Goal: Task Accomplishment & Management: Manage account settings

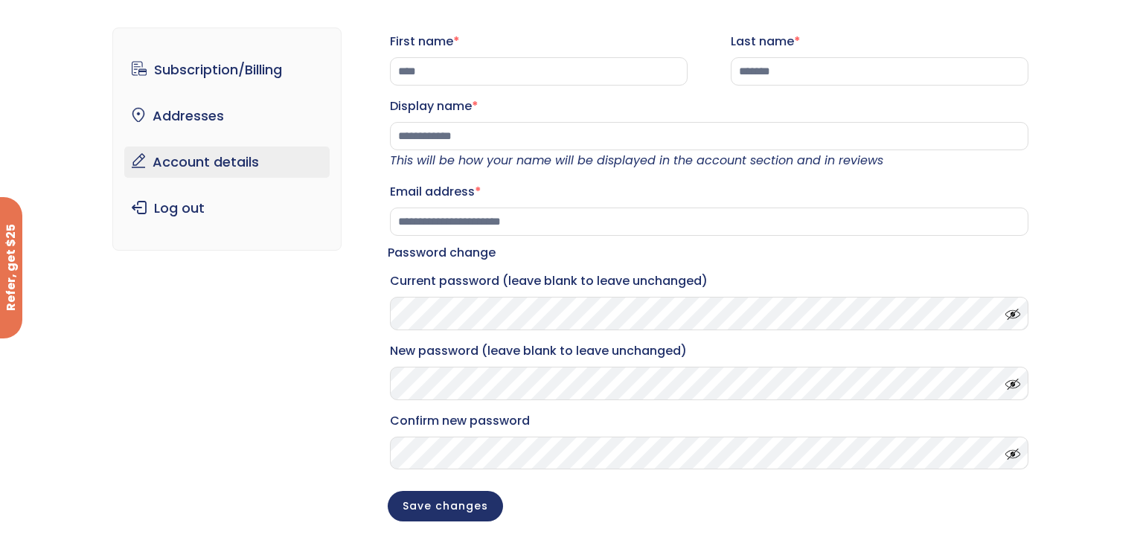
scroll to position [77, 0]
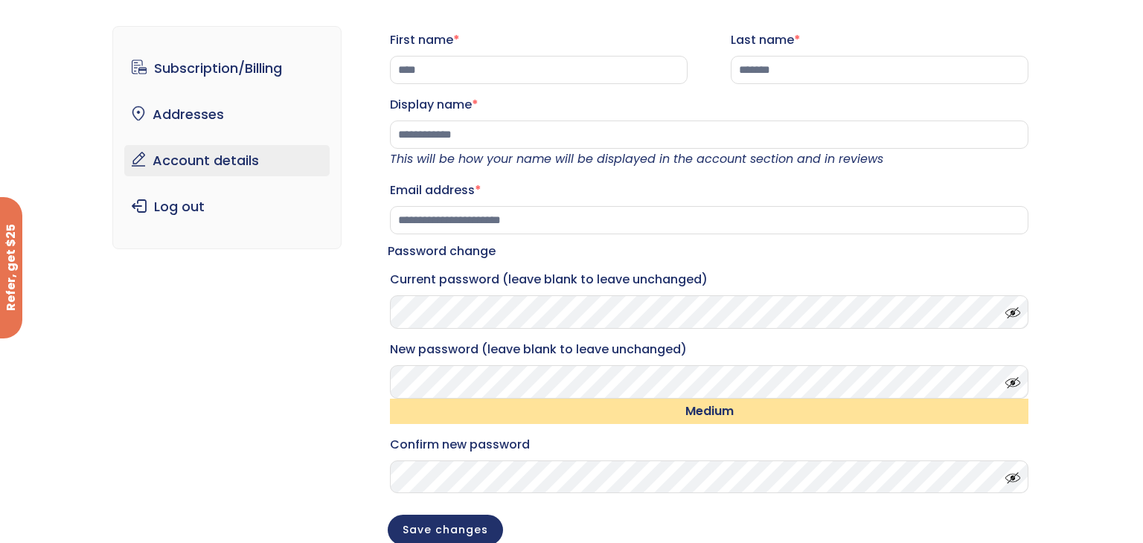
click at [388, 515] on button "Save changes" at bounding box center [445, 530] width 115 height 31
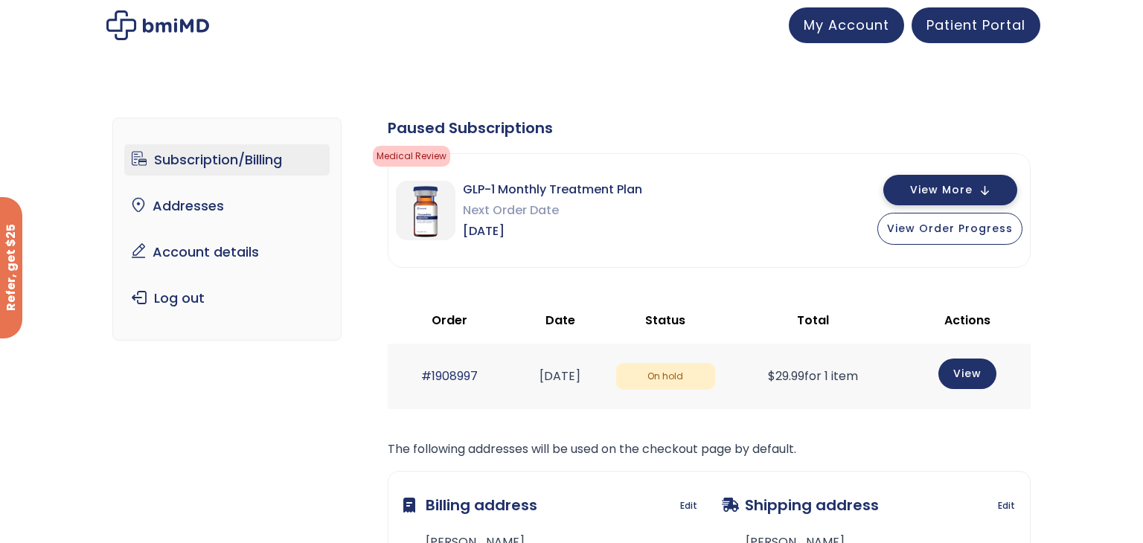
click at [951, 192] on span "View More" at bounding box center [941, 190] width 62 height 10
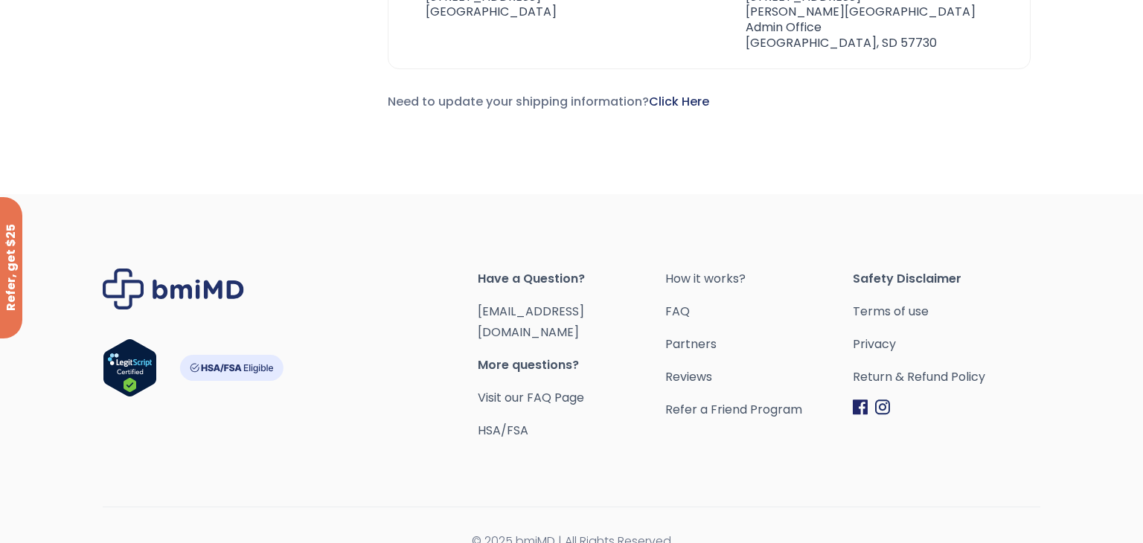
scroll to position [1088, 0]
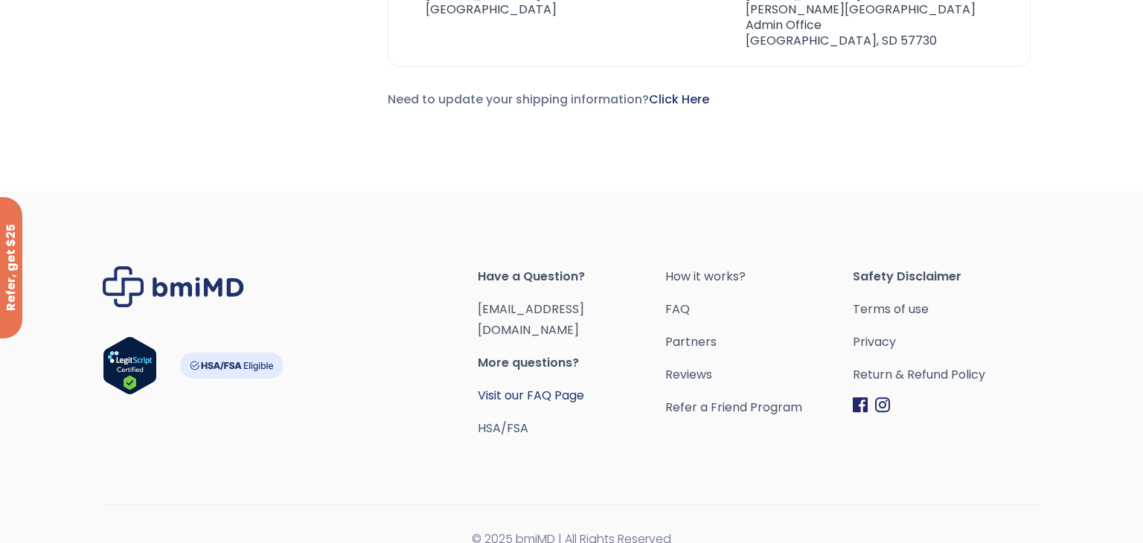
click at [525, 387] on link "Visit our FAQ Page" at bounding box center [531, 395] width 106 height 17
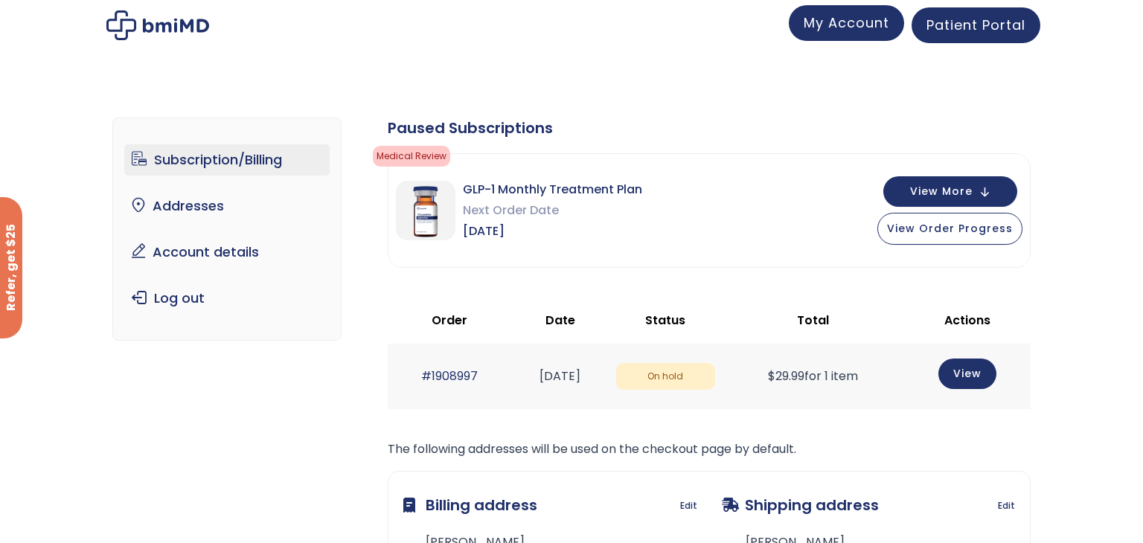
click at [821, 15] on span "My Account" at bounding box center [846, 22] width 86 height 19
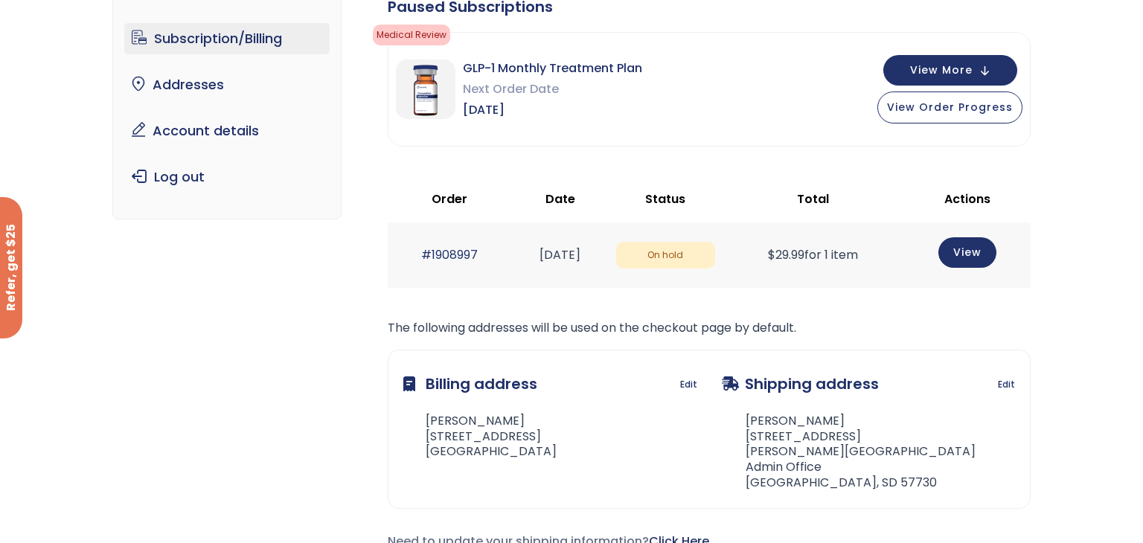
scroll to position [52, 0]
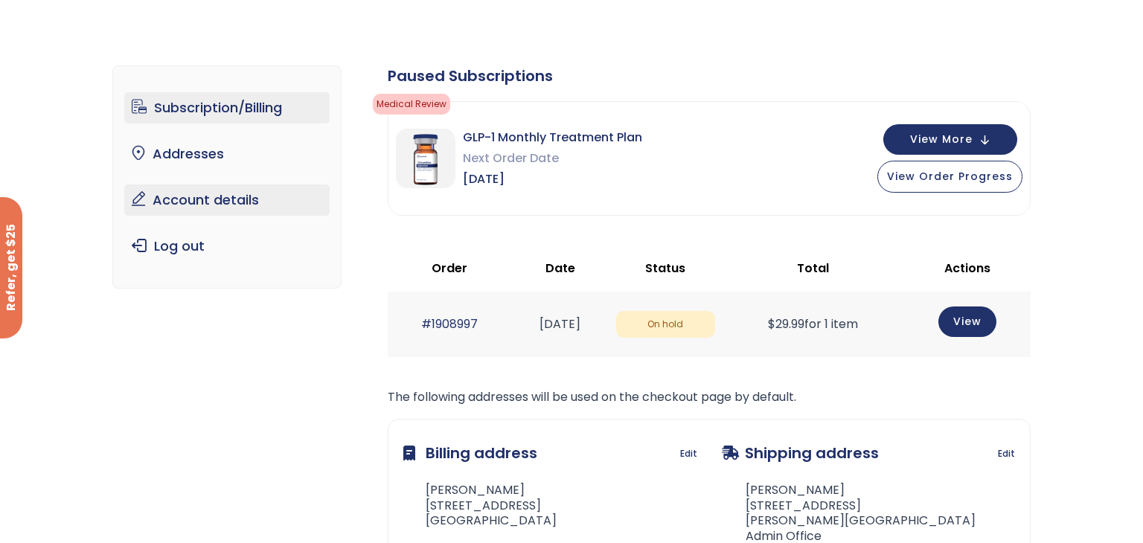
click at [222, 202] on link "Account details" at bounding box center [227, 199] width 206 height 31
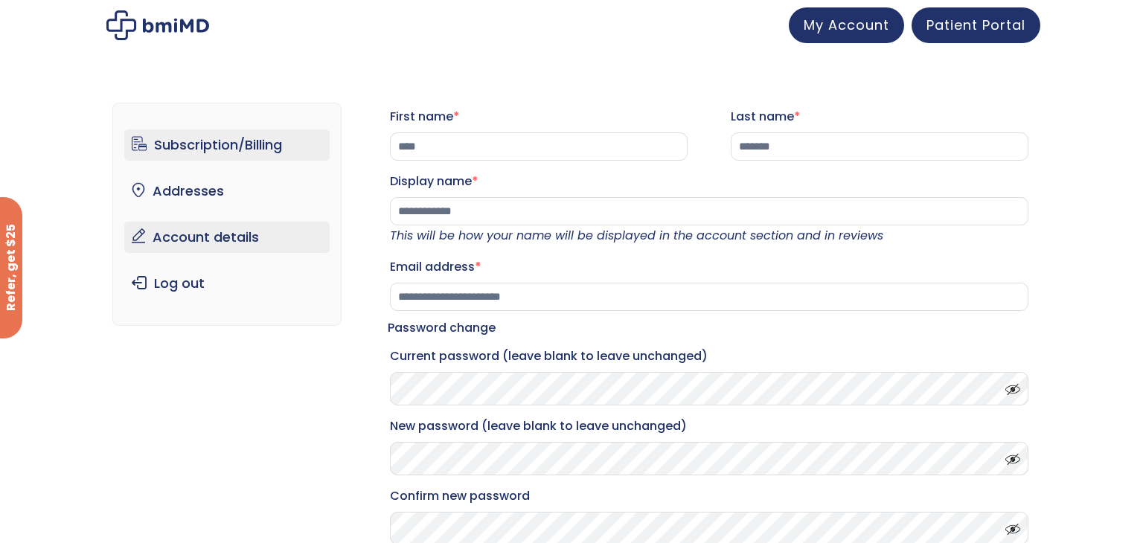
click at [228, 149] on link "Subscription/Billing" at bounding box center [227, 144] width 206 height 31
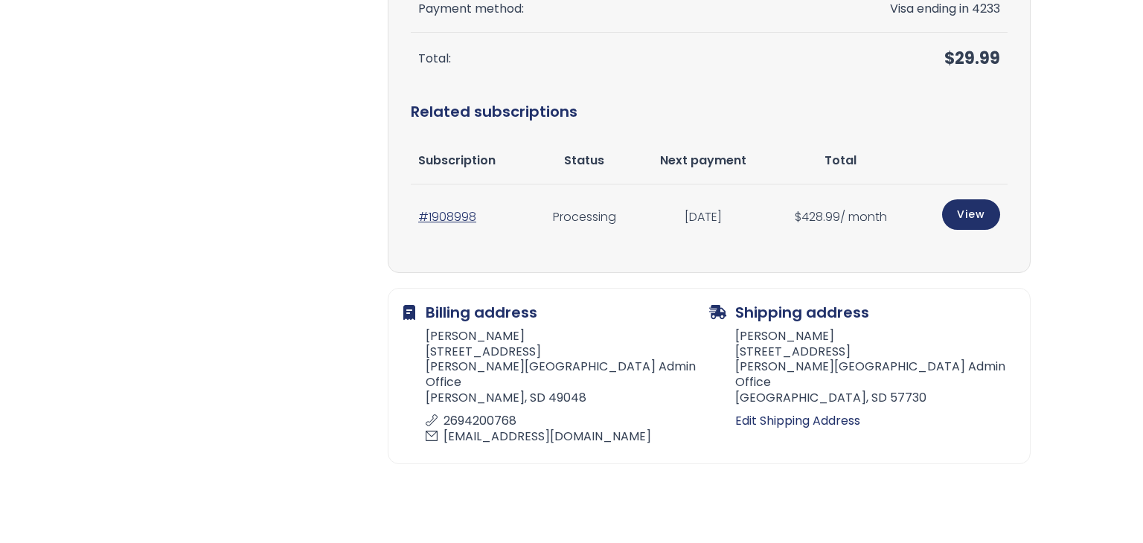
scroll to position [464, 0]
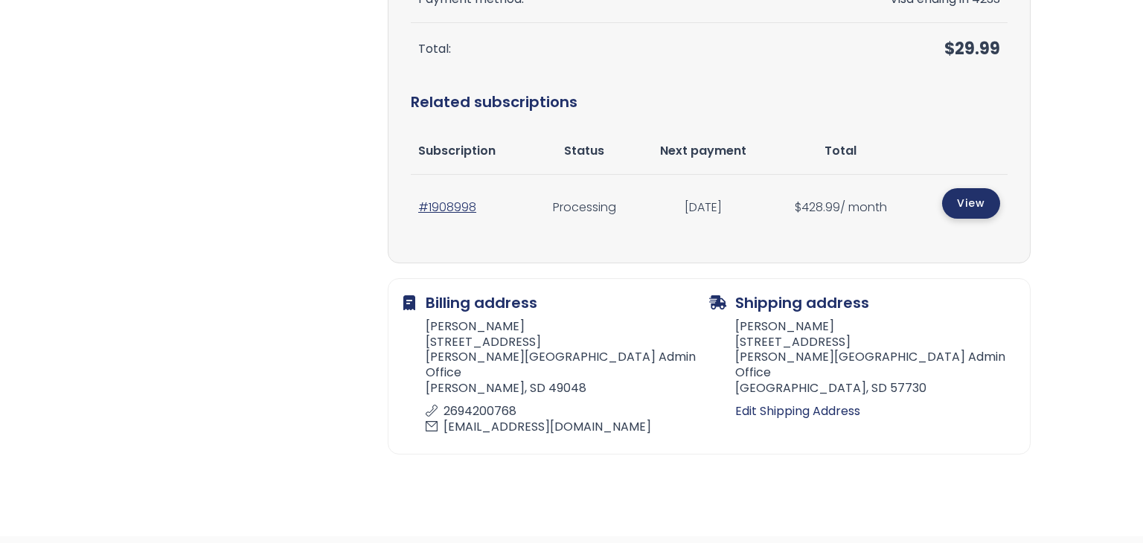
click at [977, 208] on link "View" at bounding box center [971, 203] width 58 height 31
